Goal: Transaction & Acquisition: Purchase product/service

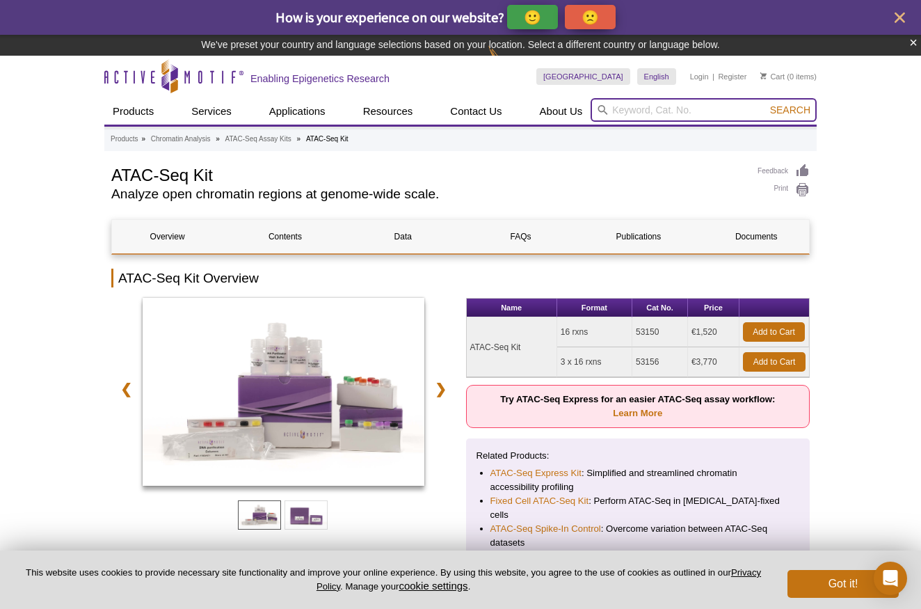
click at [679, 114] on input "search" at bounding box center [704, 110] width 226 height 24
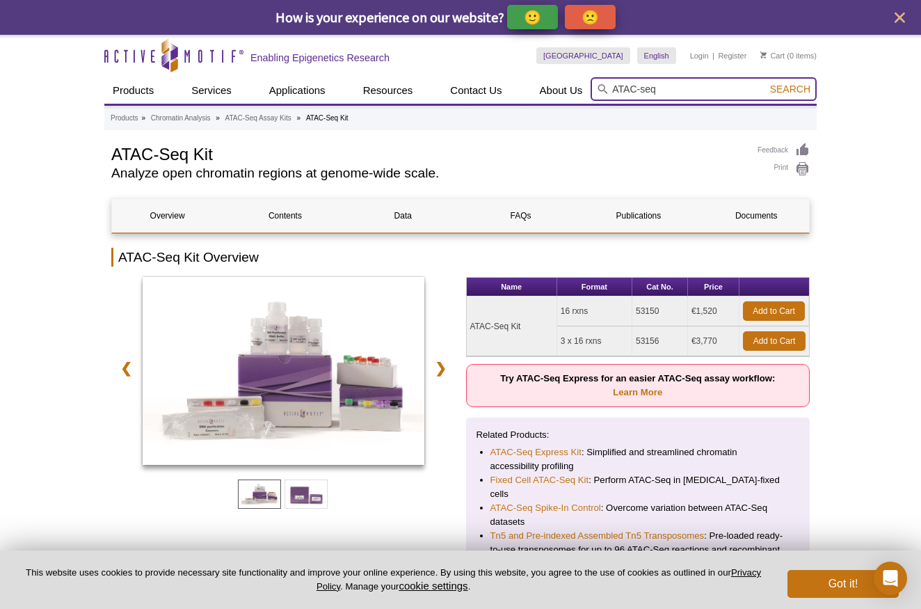
type input "ATAC-seq"
click at [791, 89] on button "Search" at bounding box center [790, 89] width 49 height 13
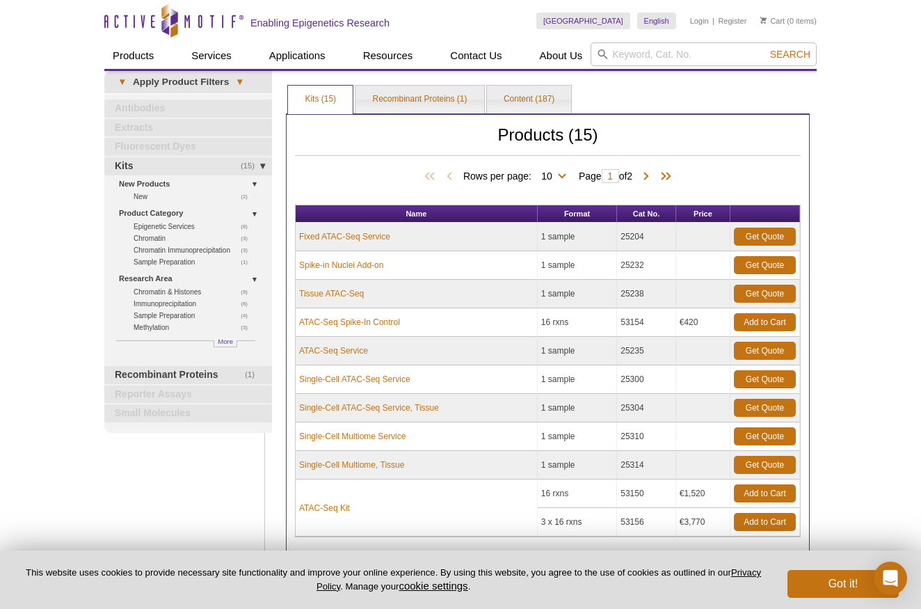
click at [464, 241] on td "Fixed ATAC-Seq Service" at bounding box center [417, 237] width 242 height 29
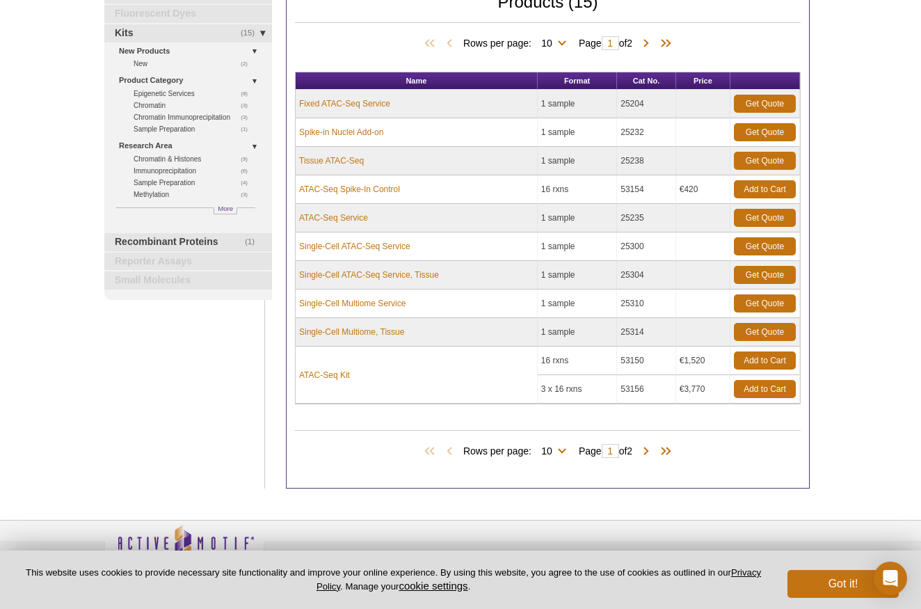
scroll to position [131, 0]
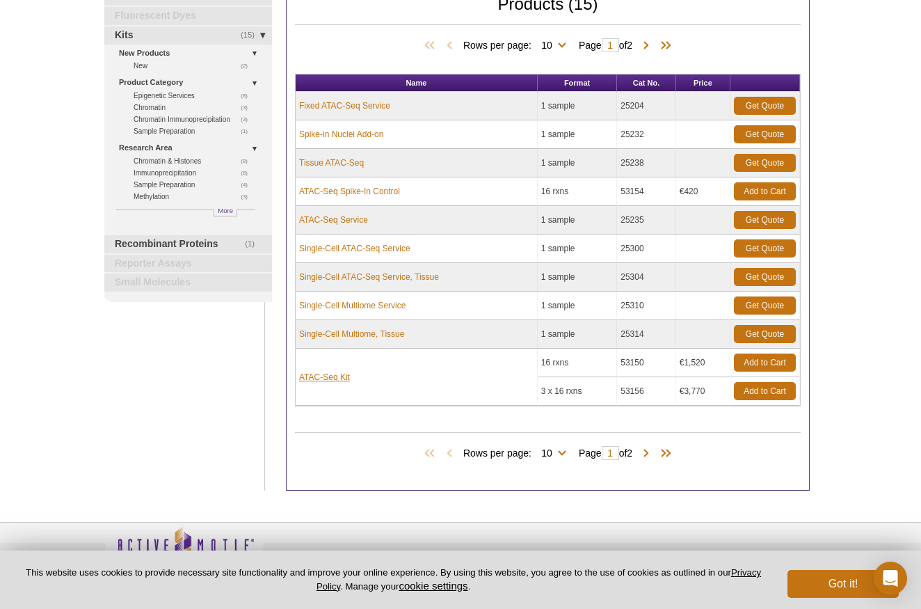
click at [322, 379] on link "ATAC-Seq Kit" at bounding box center [324, 377] width 51 height 13
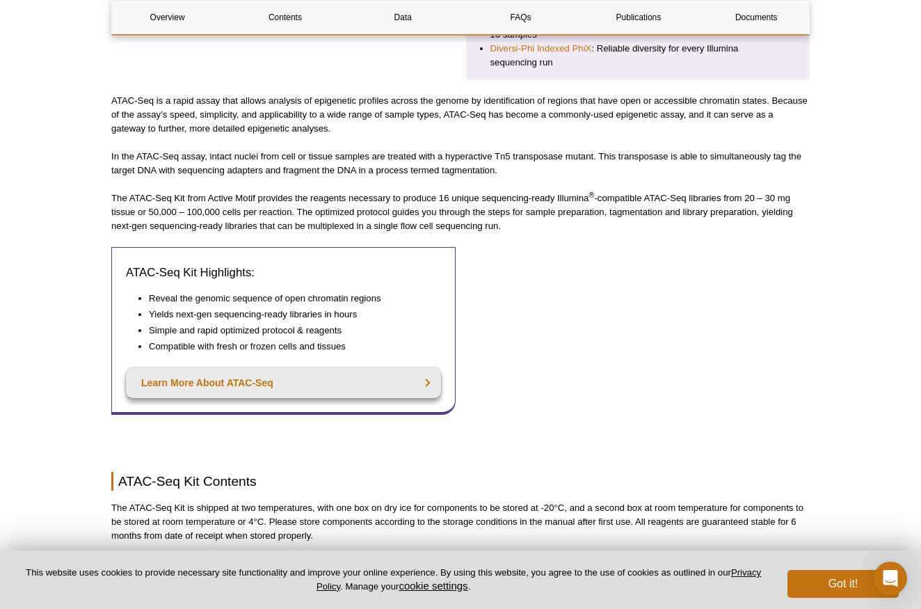
scroll to position [51, 0]
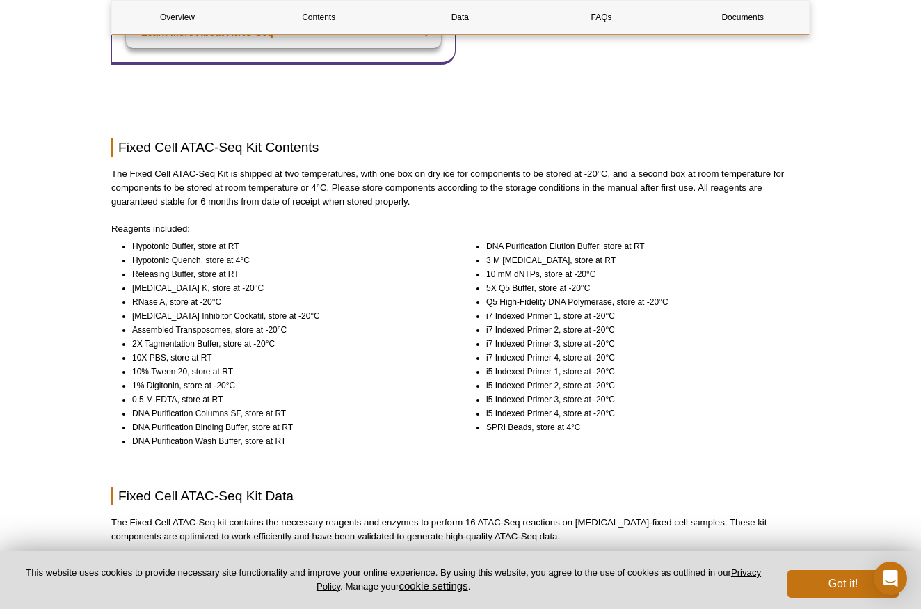
scroll to position [754, 0]
